Goal: Task Accomplishment & Management: Use online tool/utility

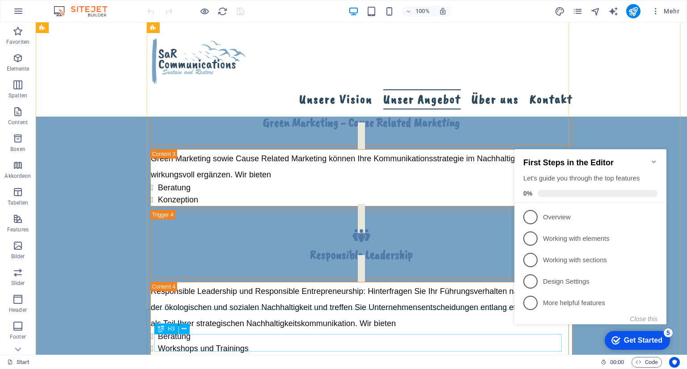
scroll to position [1029, 0]
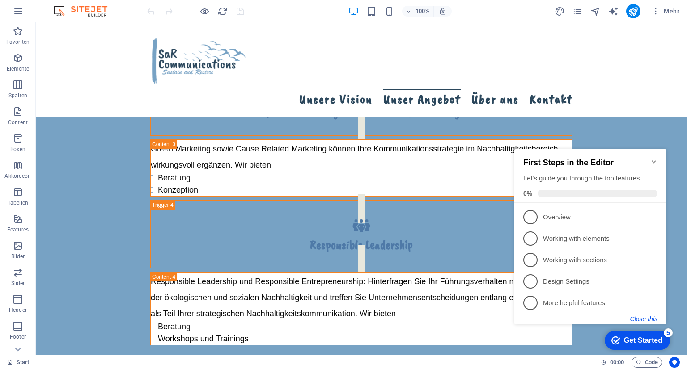
click at [640, 319] on button "Close this" at bounding box center [643, 319] width 27 height 7
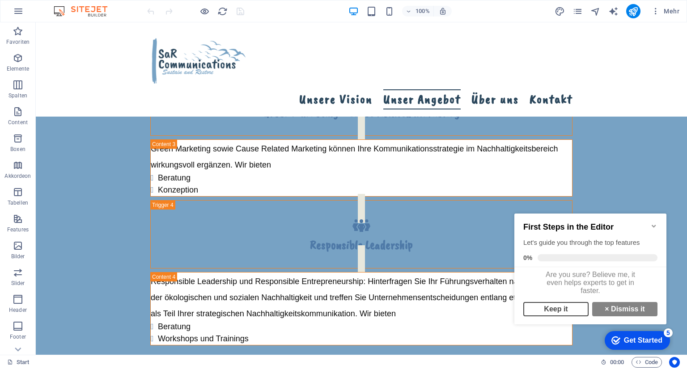
click at [565, 314] on link "Keep it" at bounding box center [555, 309] width 65 height 14
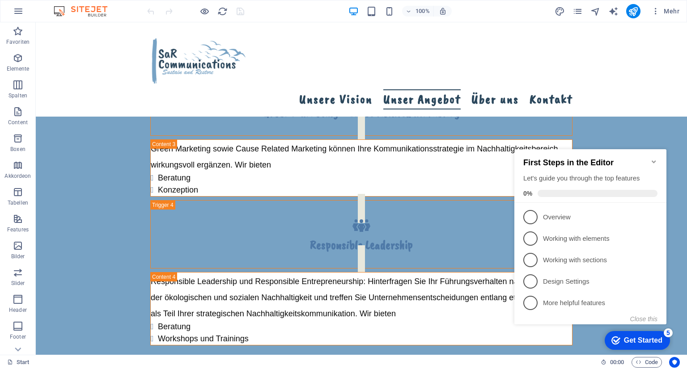
click at [654, 161] on icon "Minimize checklist" at bounding box center [654, 162] width 4 height 3
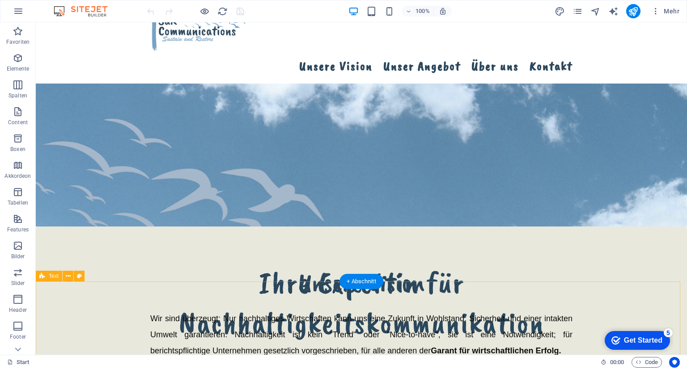
scroll to position [0, 0]
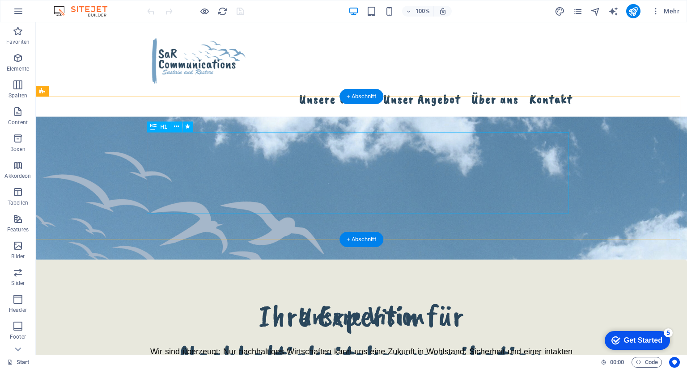
click at [319, 296] on div "Ihre Expertin für Nachhaltigkeitskommunikation" at bounding box center [361, 336] width 422 height 81
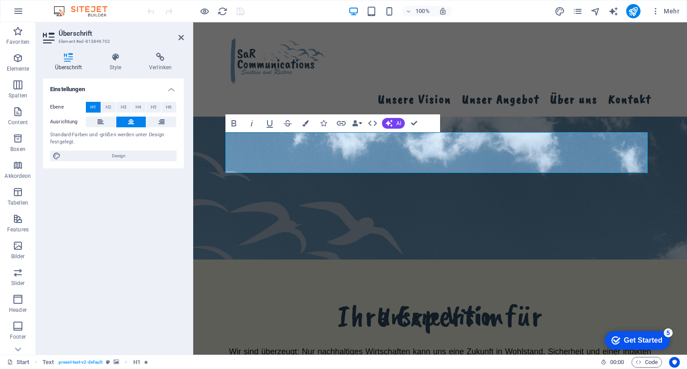
click at [318, 187] on figure at bounding box center [440, 188] width 494 height 143
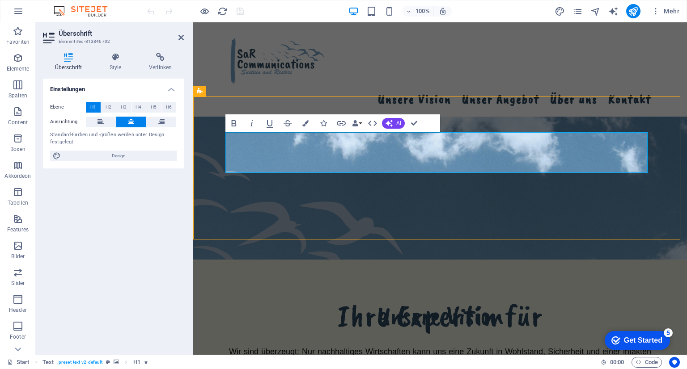
click at [318, 187] on figure at bounding box center [440, 188] width 494 height 143
select select "px"
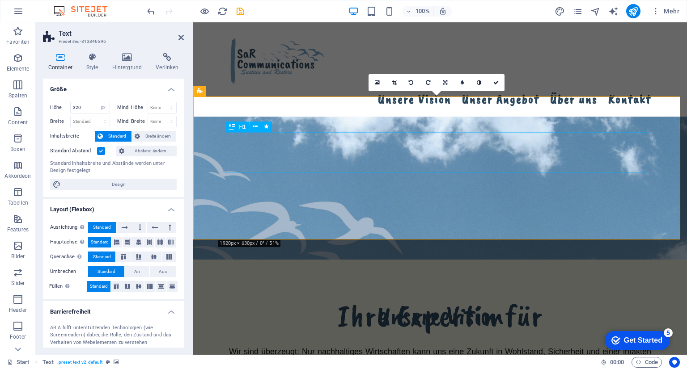
click at [386, 296] on div "Ihre Expertin für" at bounding box center [440, 316] width 422 height 41
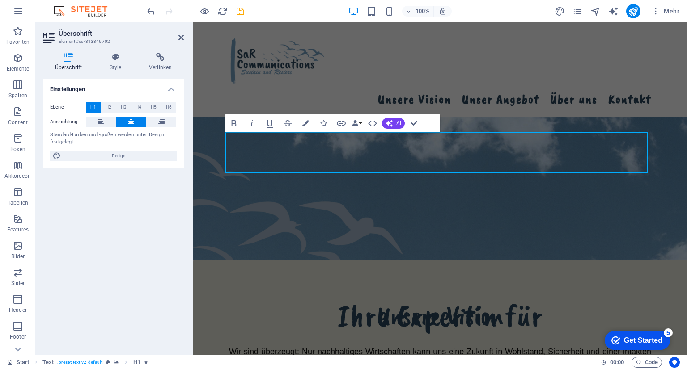
click at [386, 296] on h1 "Ihre Expertin für" at bounding box center [440, 316] width 422 height 41
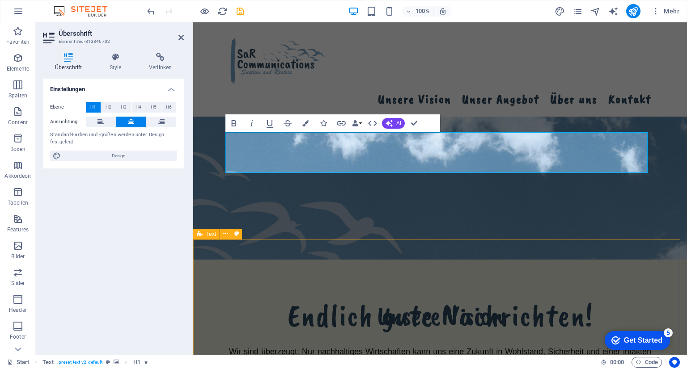
click at [347, 260] on div "Unsere Vision Wir sind überzeugt: Nur nachhaltiges Wirtschaften kann uns eine Z…" at bounding box center [440, 376] width 494 height 232
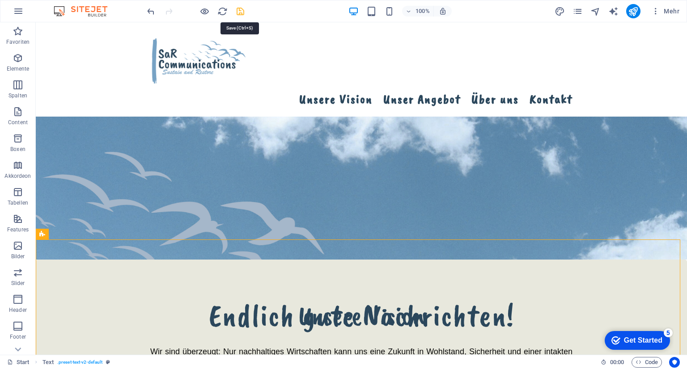
click at [241, 8] on icon "save" at bounding box center [240, 11] width 10 height 10
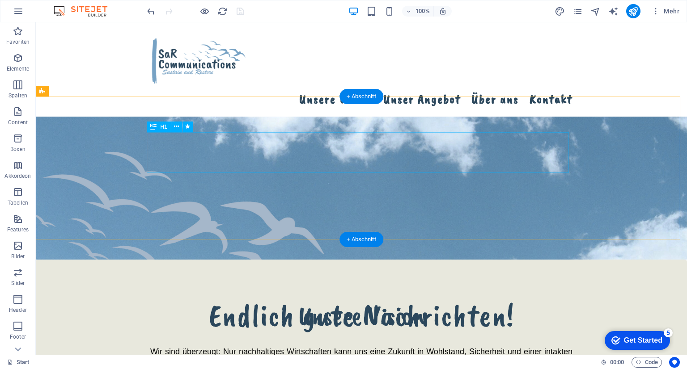
click at [258, 296] on div "Endlich gute Nachrichten!" at bounding box center [361, 316] width 422 height 41
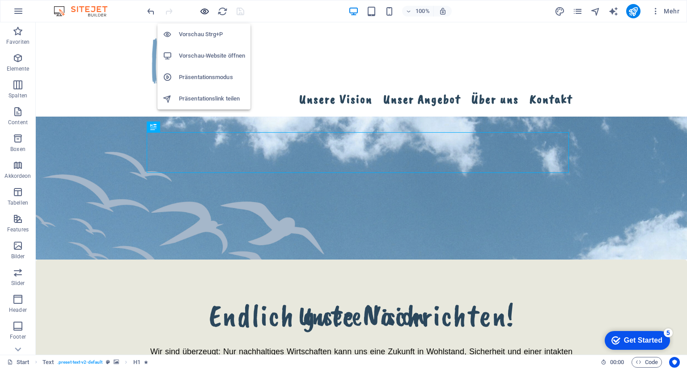
click at [205, 13] on icon "button" at bounding box center [205, 11] width 10 height 10
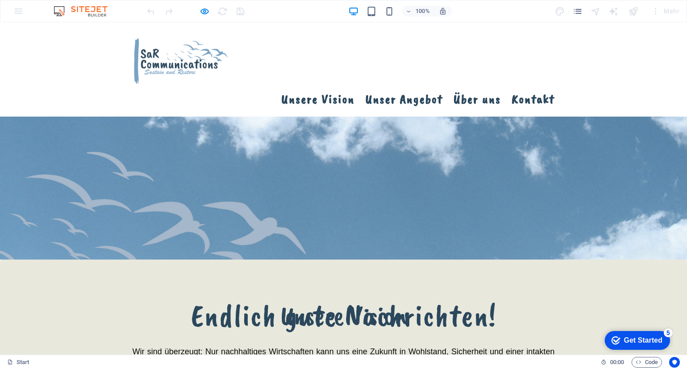
click at [404, 296] on h1 "Endlich gute Nachrichten!" at bounding box center [343, 316] width 422 height 41
click at [401, 296] on h1 "Endlich gute Nachrichten!" at bounding box center [343, 316] width 422 height 41
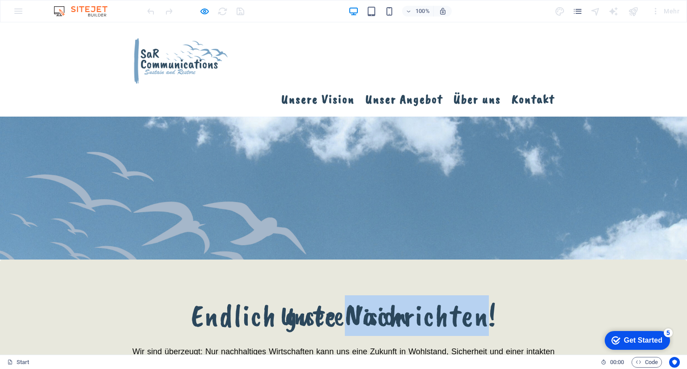
click at [401, 296] on h1 "Endlich gute Nachrichten!" at bounding box center [343, 316] width 422 height 41
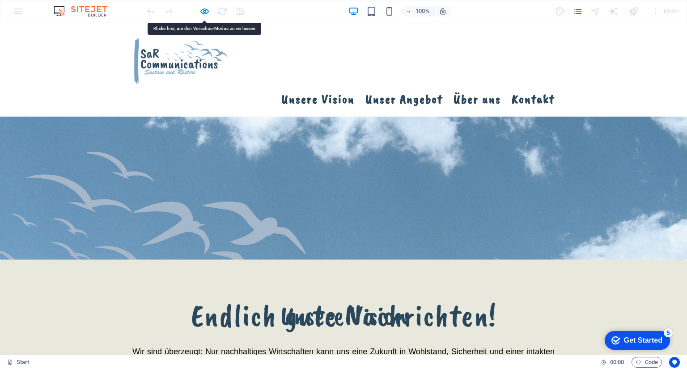
click at [375, 296] on h1 "Endlich gute Nachrichten!" at bounding box center [343, 316] width 422 height 41
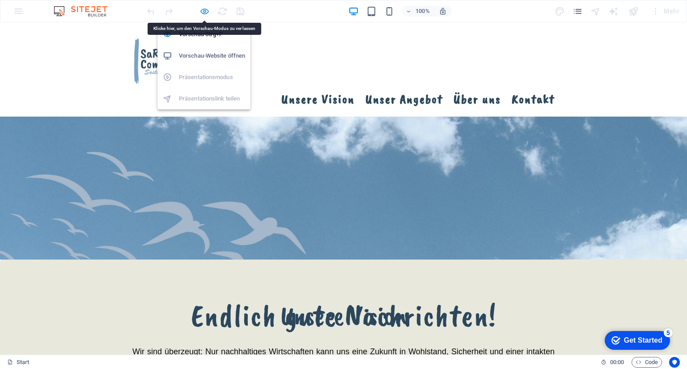
click at [203, 13] on icon "button" at bounding box center [205, 11] width 10 height 10
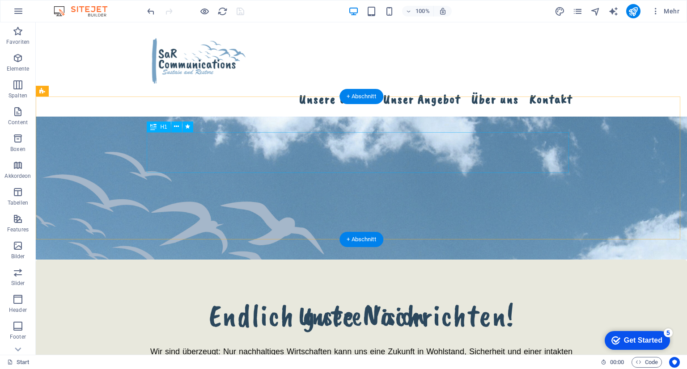
click at [289, 296] on div "Endlich gute Nachrichten!" at bounding box center [361, 316] width 422 height 41
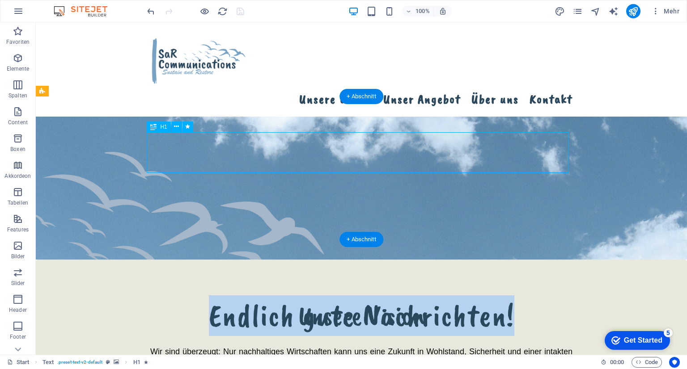
click at [150, 296] on h1 "Endlich gute Nachrichten!" at bounding box center [361, 316] width 422 height 41
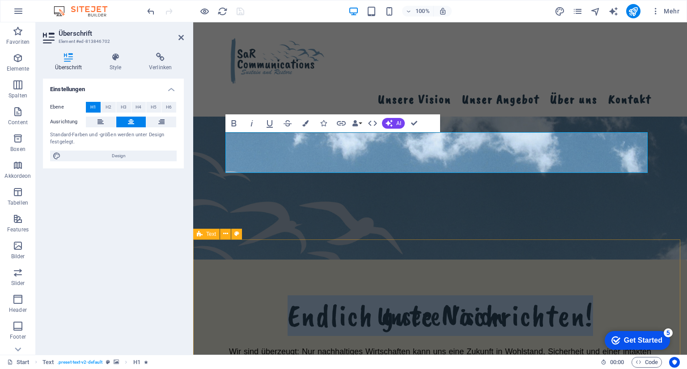
click at [289, 260] on div "Unsere Vision Wir sind überzeugt: Nur nachhaltiges Wirtschaften kann uns eine Z…" at bounding box center [440, 376] width 494 height 232
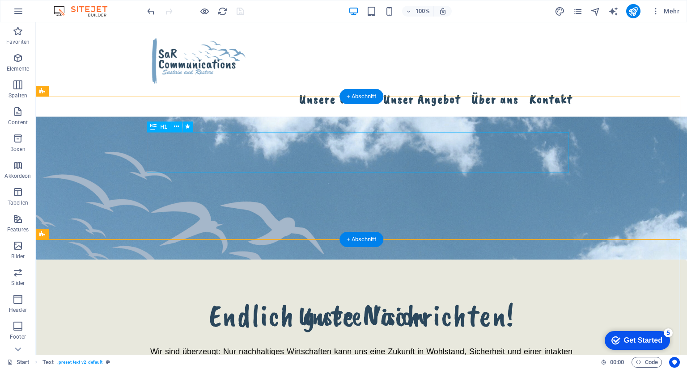
click at [277, 296] on div "Endlich gute Nachrichten!" at bounding box center [361, 316] width 422 height 41
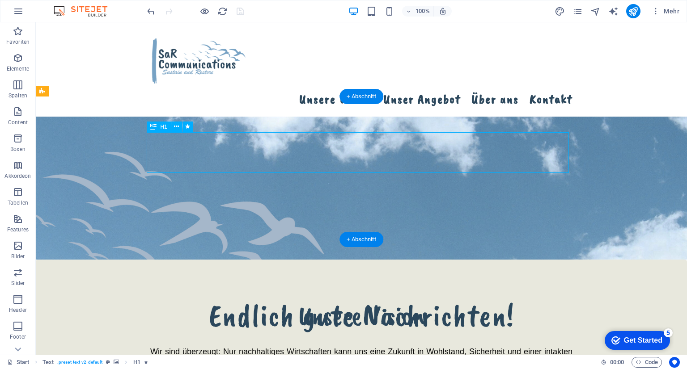
click at [277, 296] on div "Endlich gute Nachrichten!" at bounding box center [361, 316] width 422 height 41
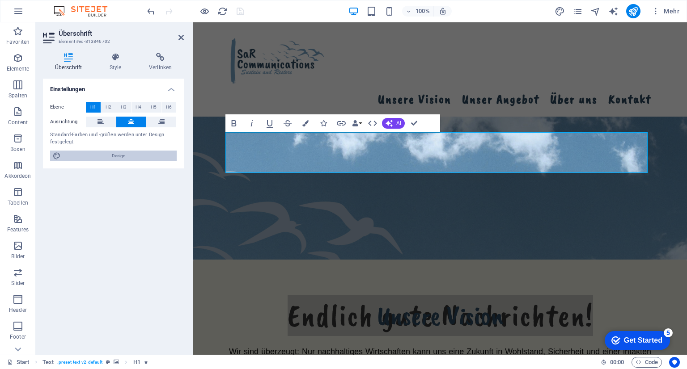
click at [149, 157] on span "Design" at bounding box center [119, 156] width 110 height 11
select select "px"
select select "400"
select select "px"
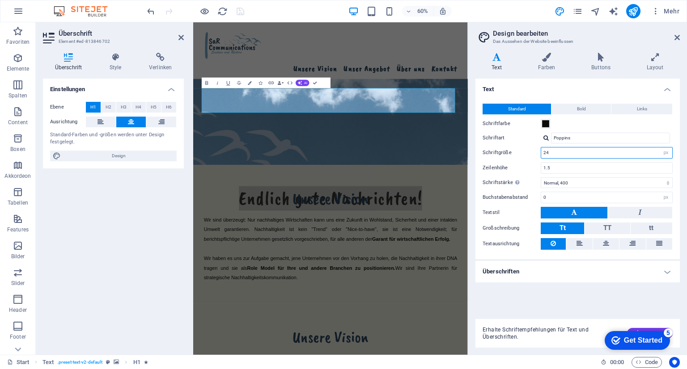
click at [546, 156] on input "24" at bounding box center [606, 153] width 131 height 11
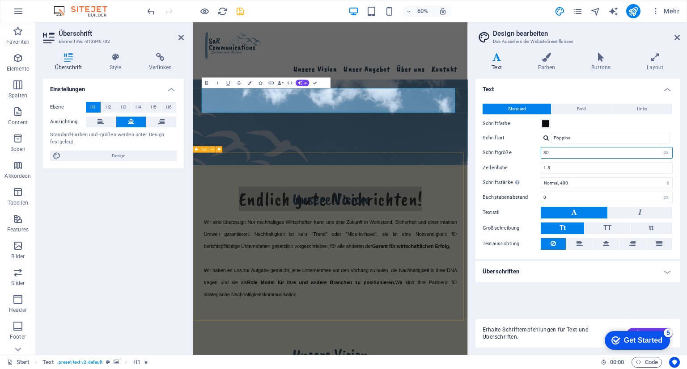
type input "30"
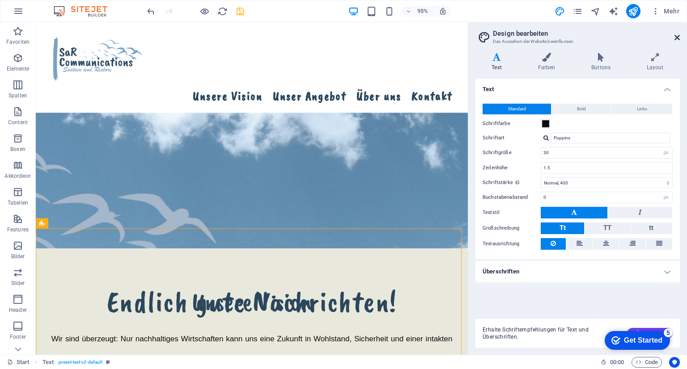
click at [677, 38] on icon at bounding box center [677, 37] width 5 height 7
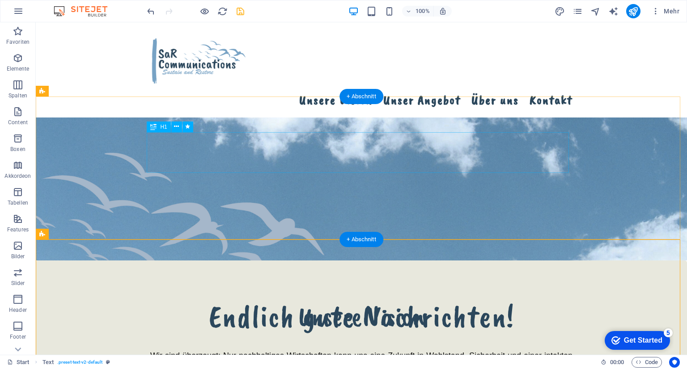
click at [405, 297] on div "Endlich gute Nachrichten!" at bounding box center [361, 317] width 422 height 41
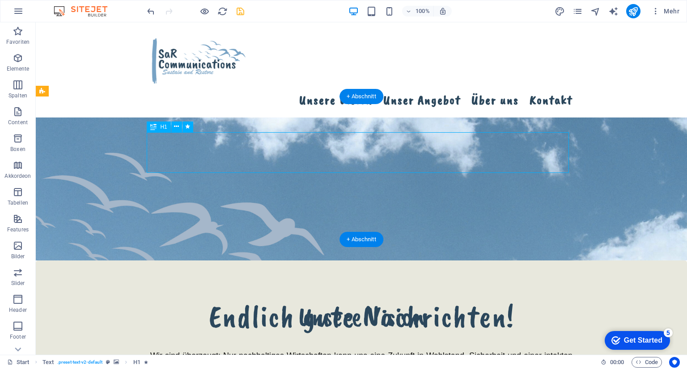
click at [405, 297] on div "Endlich gute Nachrichten!" at bounding box center [361, 317] width 422 height 41
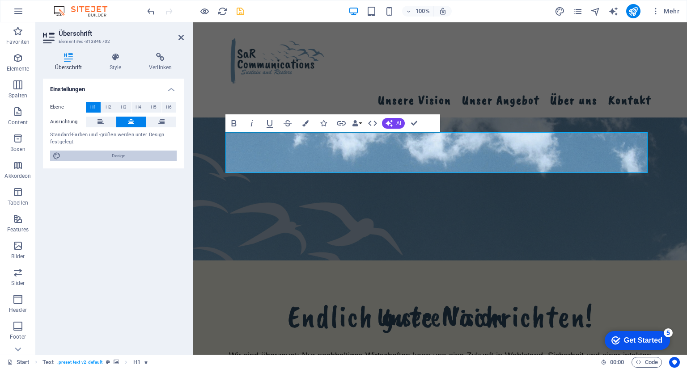
click at [160, 156] on span "Design" at bounding box center [119, 156] width 110 height 11
select select "px"
select select "400"
select select "px"
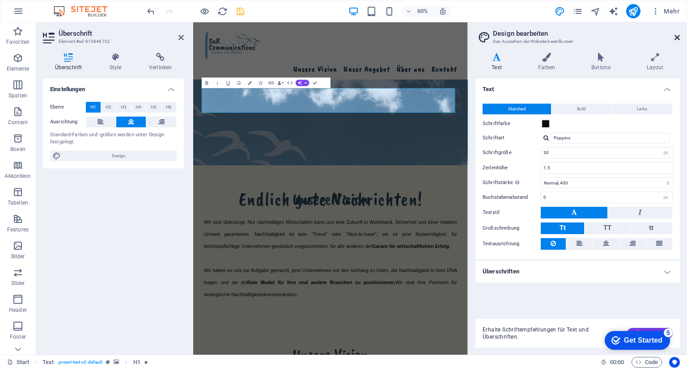
click at [675, 36] on icon at bounding box center [677, 37] width 5 height 7
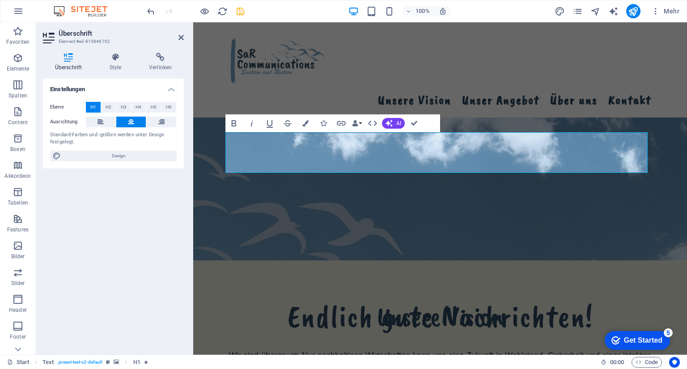
click at [233, 220] on figure at bounding box center [440, 189] width 494 height 143
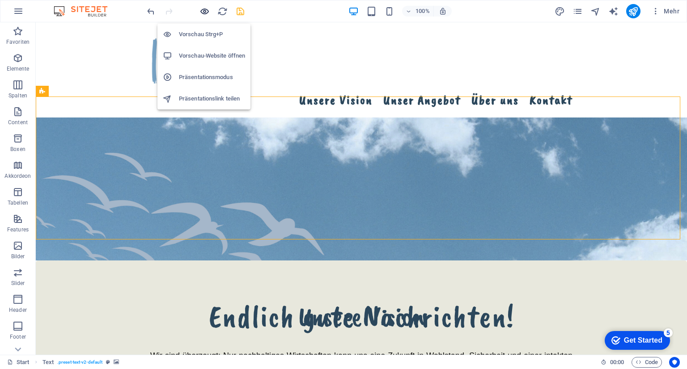
click at [204, 13] on icon "button" at bounding box center [205, 11] width 10 height 10
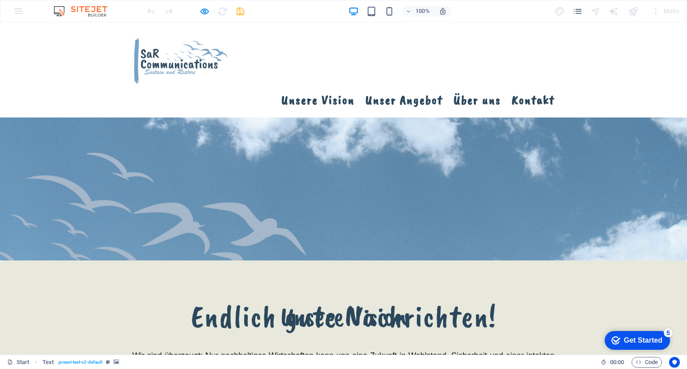
click at [300, 297] on h1 "Endlich gute Nachrichten!" at bounding box center [343, 317] width 422 height 41
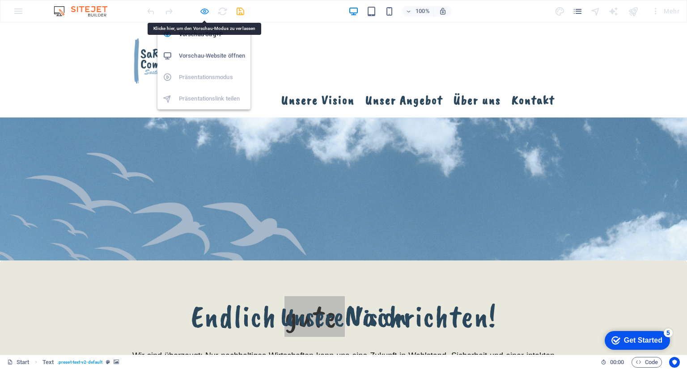
click at [200, 11] on icon "button" at bounding box center [205, 11] width 10 height 10
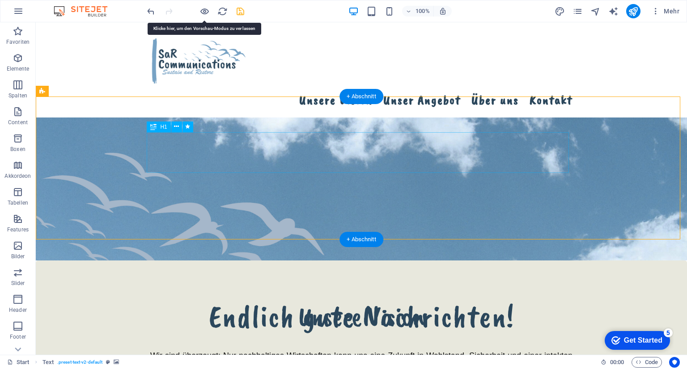
click at [280, 297] on div "Endlich gute Nachrichten!" at bounding box center [361, 317] width 422 height 41
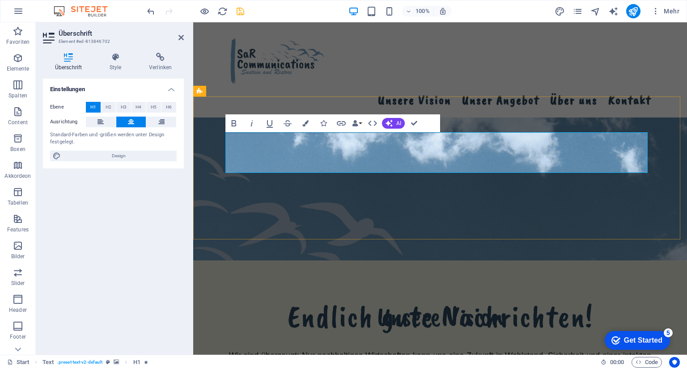
click at [377, 297] on h1 "Endlich gute Nachrichten!" at bounding box center [440, 317] width 422 height 41
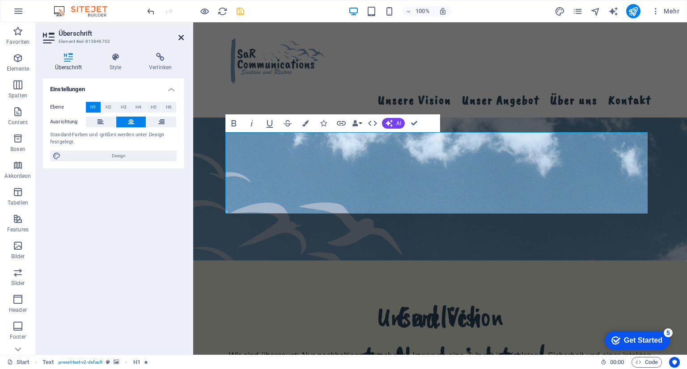
click at [179, 34] on icon at bounding box center [180, 37] width 5 height 7
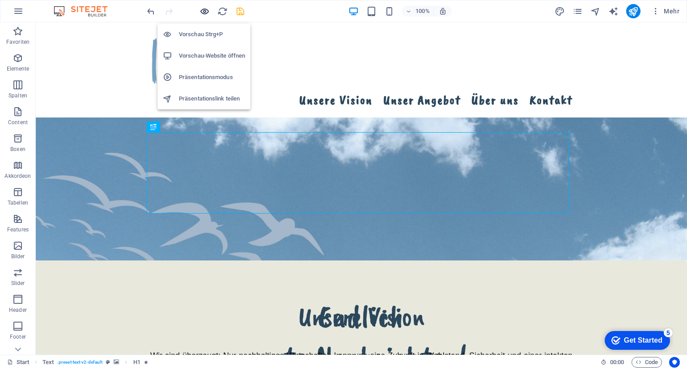
click at [202, 9] on icon "button" at bounding box center [205, 11] width 10 height 10
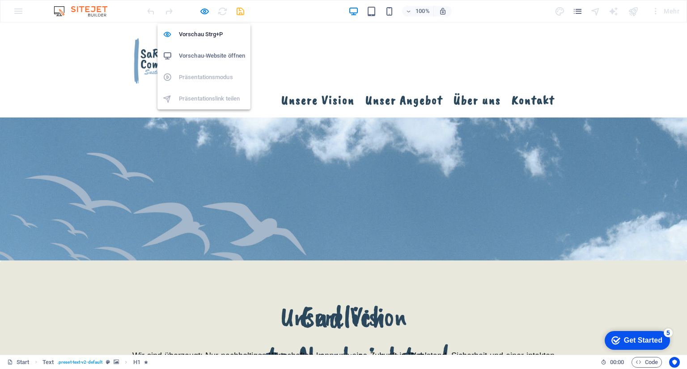
click at [203, 52] on h6 "Vorschau-Website öffnen" at bounding box center [212, 56] width 66 height 11
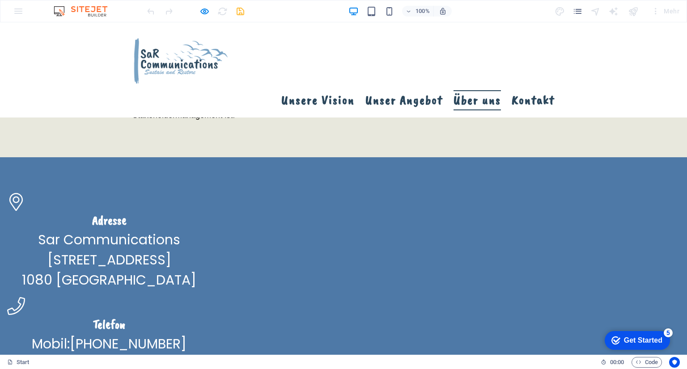
scroll to position [1380, 0]
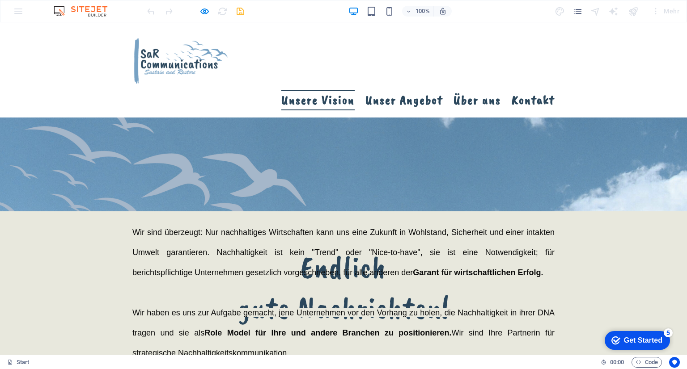
scroll to position [0, 0]
